Goal: Check status: Check status

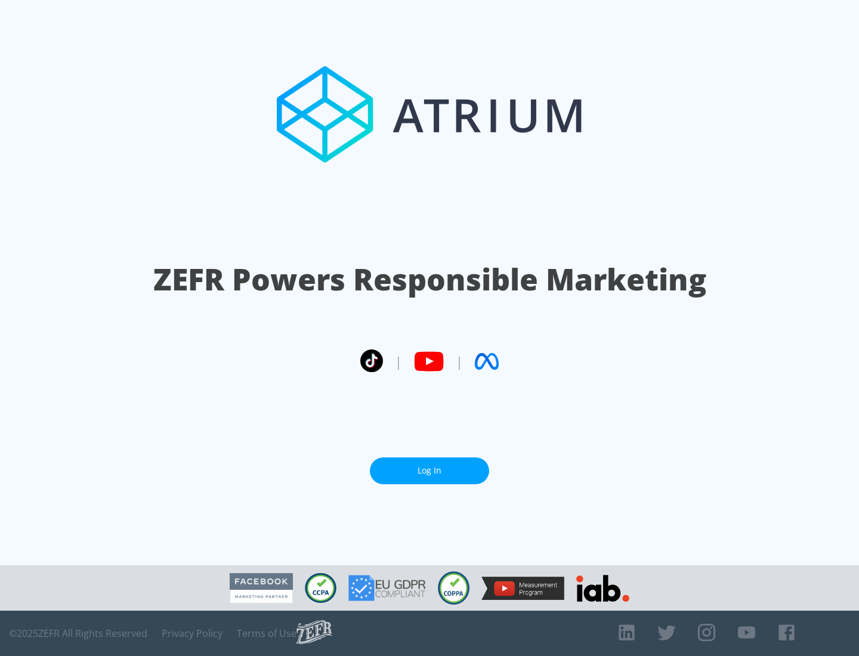
click at [429, 471] on link "Log In" at bounding box center [429, 471] width 119 height 27
